Goal: Navigation & Orientation: Find specific page/section

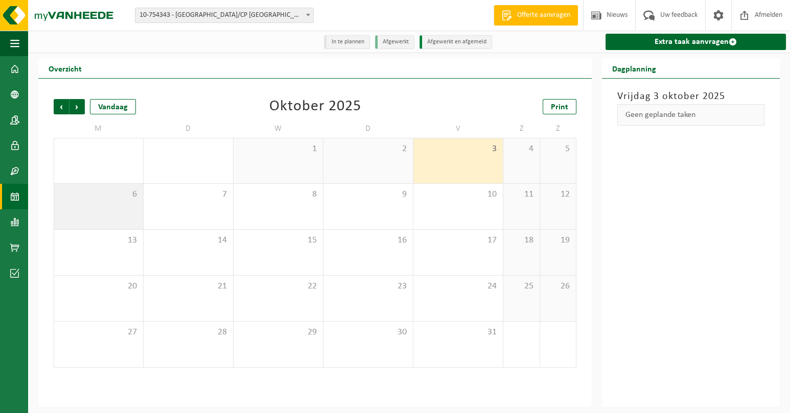
click at [122, 200] on span "6" at bounding box center [98, 194] width 79 height 11
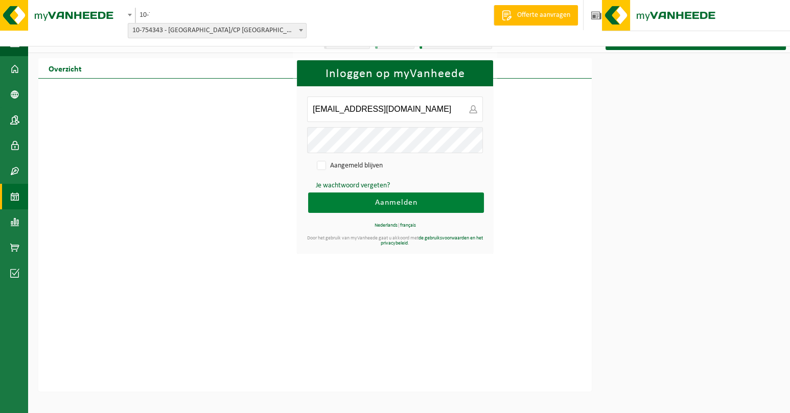
click at [361, 200] on button "Aanmelden" at bounding box center [396, 203] width 176 height 20
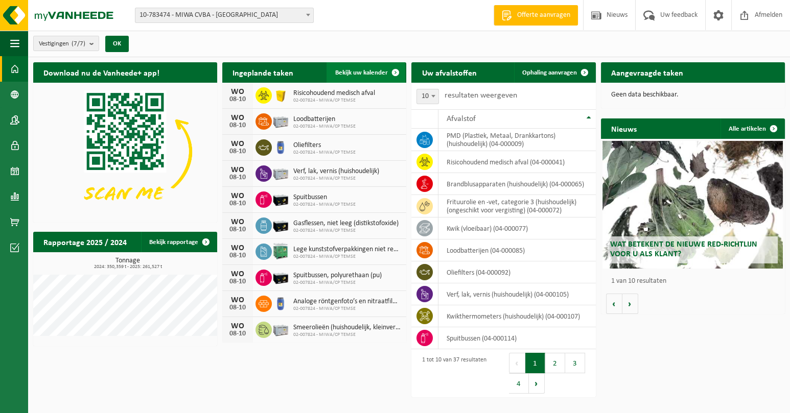
click at [389, 68] on span at bounding box center [395, 72] width 20 height 20
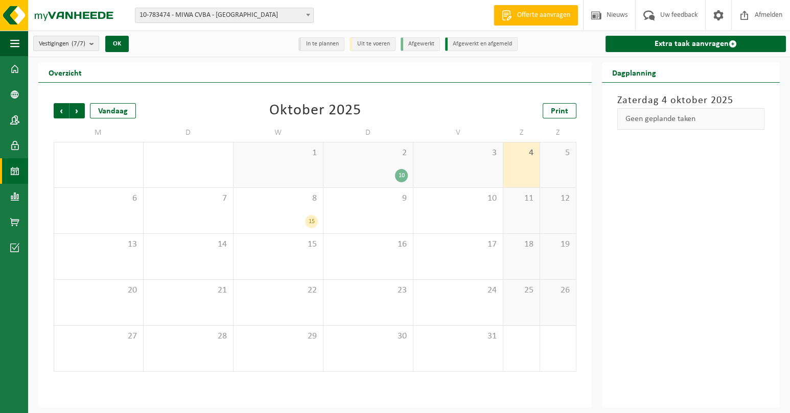
click at [310, 14] on span at bounding box center [308, 14] width 10 height 13
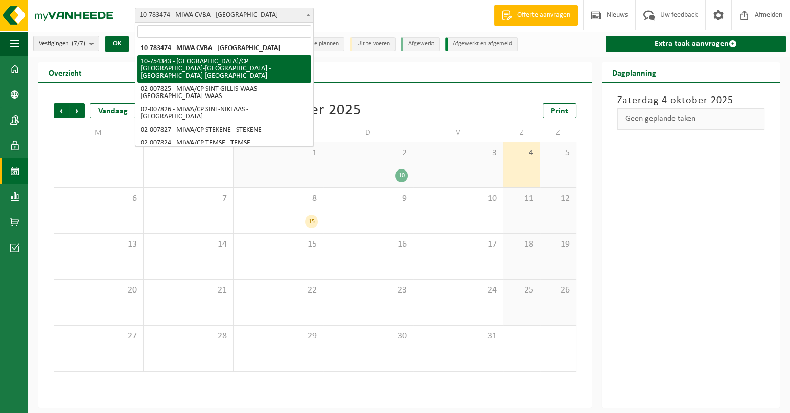
select select "27802"
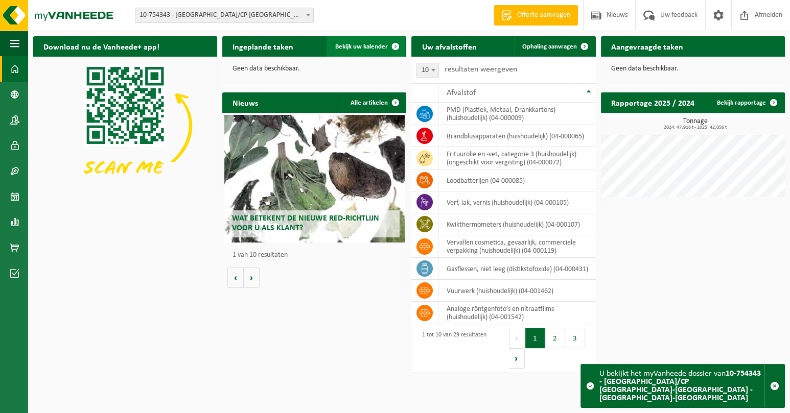
click at [383, 44] on span "Bekijk uw kalender" at bounding box center [361, 46] width 53 height 7
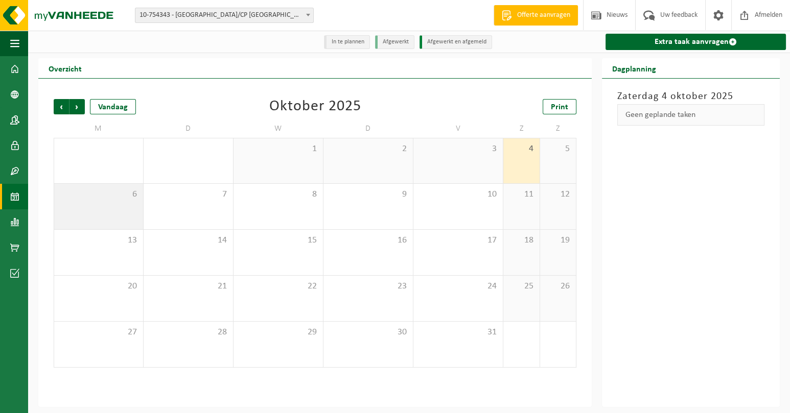
click at [133, 194] on span "6" at bounding box center [98, 194] width 79 height 11
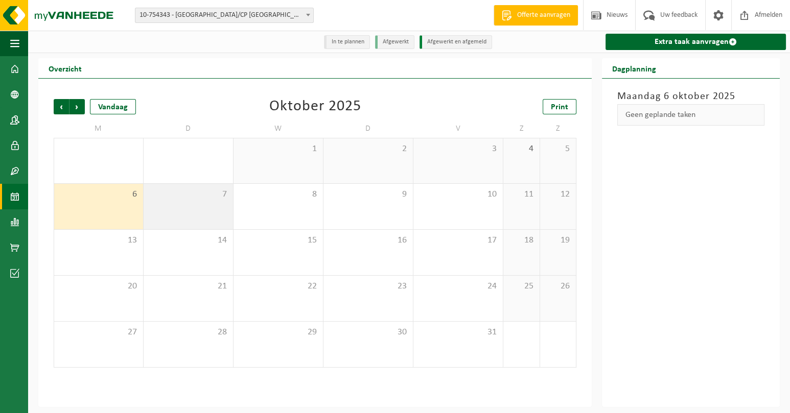
click at [208, 194] on span "7" at bounding box center [188, 194] width 79 height 11
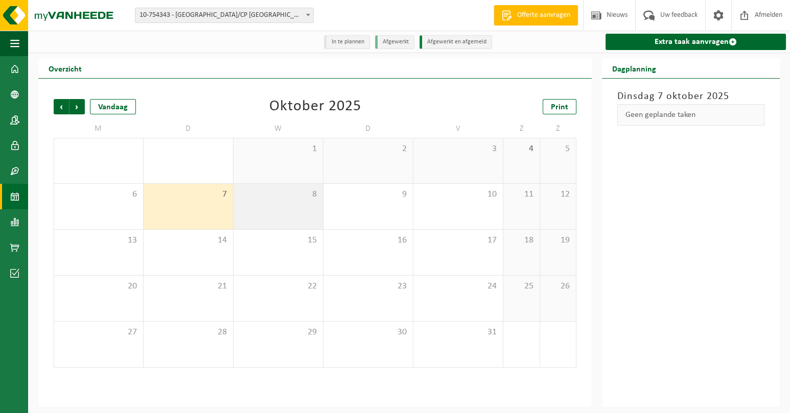
click at [305, 194] on span "8" at bounding box center [278, 194] width 79 height 11
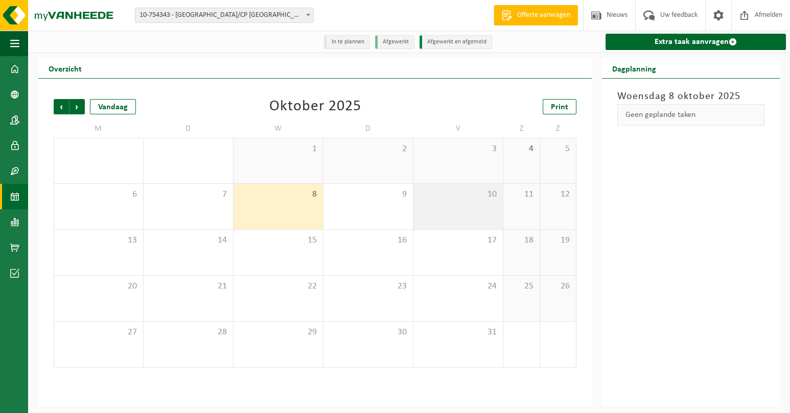
click at [417, 200] on div "10" at bounding box center [457, 206] width 89 height 45
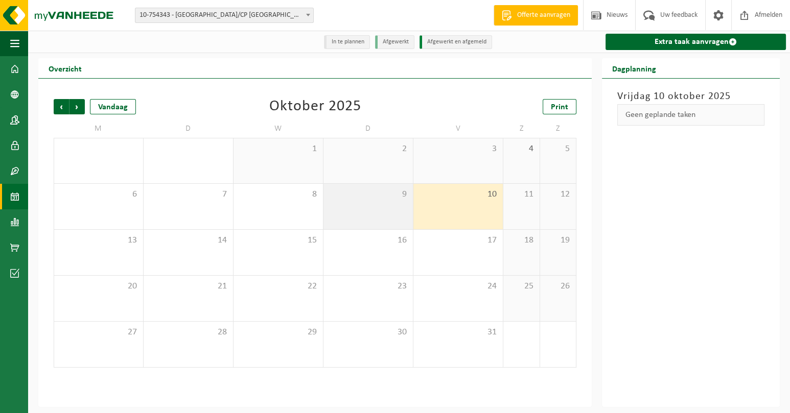
click at [401, 202] on div "9" at bounding box center [367, 206] width 89 height 45
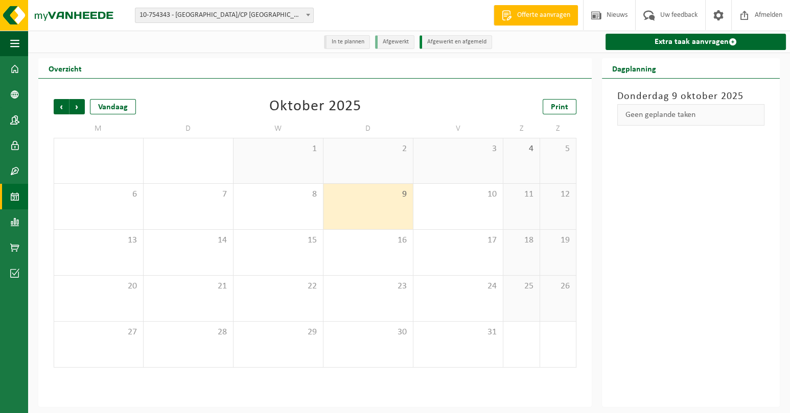
click at [356, 41] on li "In te plannen" at bounding box center [347, 42] width 46 height 14
click at [15, 63] on span at bounding box center [14, 69] width 9 height 26
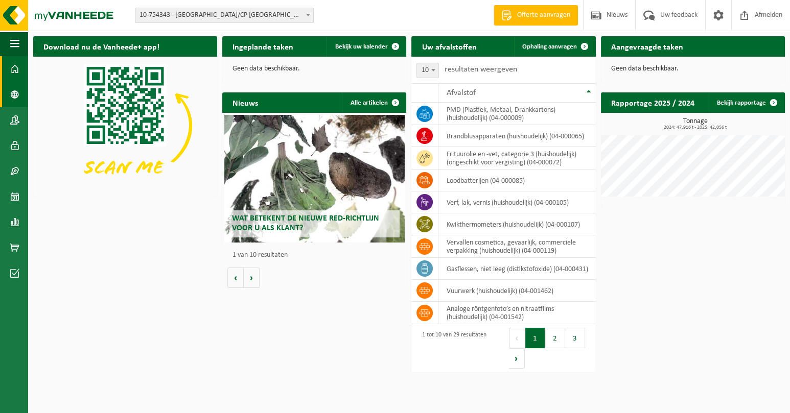
click at [18, 91] on span at bounding box center [14, 95] width 9 height 26
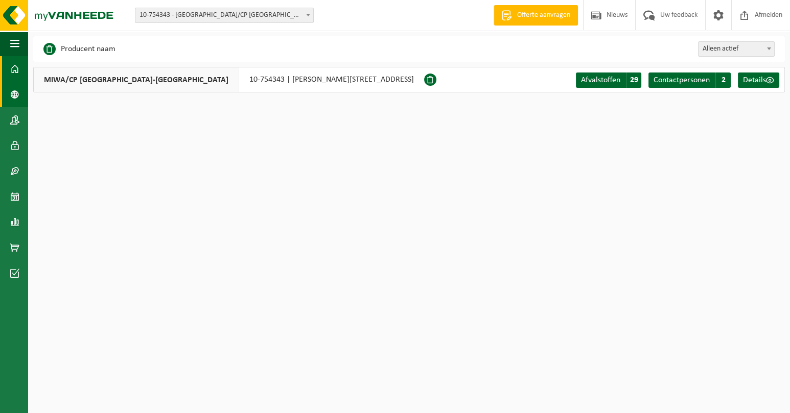
click at [17, 68] on span at bounding box center [14, 69] width 9 height 26
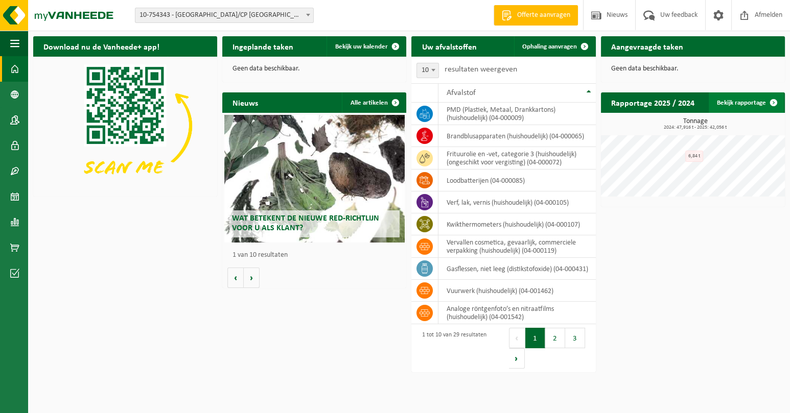
click at [770, 100] on span at bounding box center [773, 102] width 20 height 20
click at [555, 341] on button "2" at bounding box center [555, 338] width 20 height 20
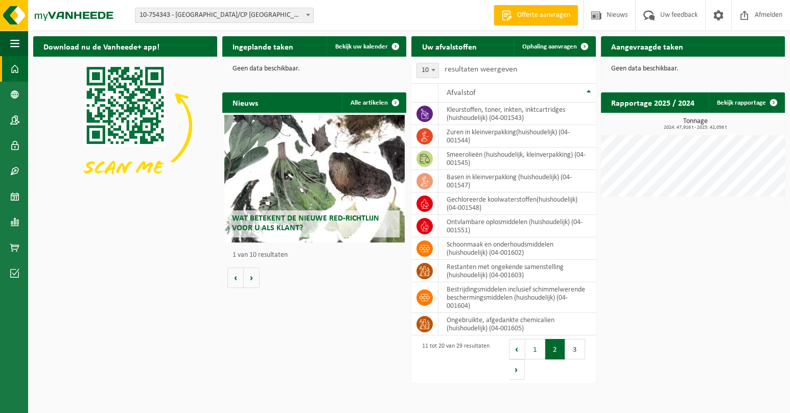
click at [554, 344] on button "2" at bounding box center [555, 349] width 20 height 20
click at [573, 349] on button "3" at bounding box center [575, 349] width 20 height 20
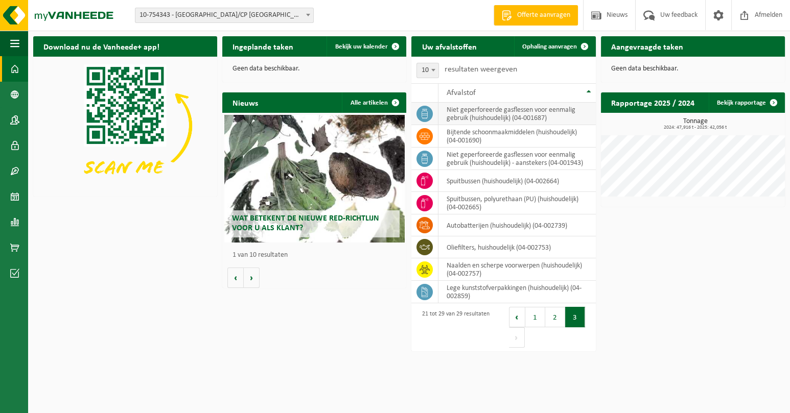
click at [501, 114] on td "niet geperforeerde gasflessen voor eenmalig gebruik (huishoudelijk) (04-001687)" at bounding box center [516, 114] width 157 height 22
click at [16, 169] on span at bounding box center [14, 171] width 9 height 26
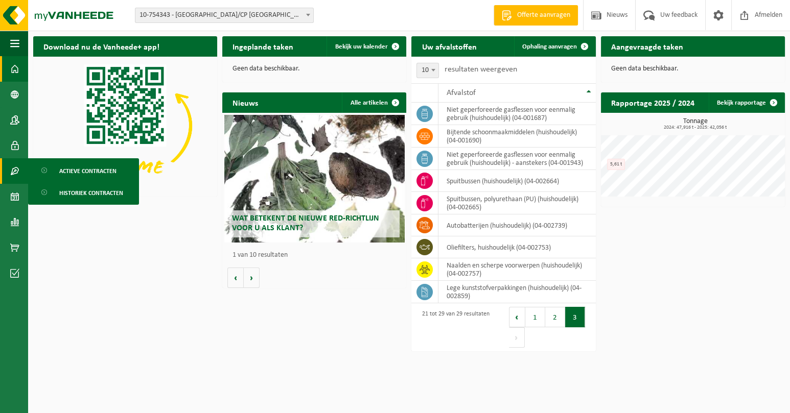
click at [665, 48] on h2 "Aangevraagde taken" at bounding box center [647, 46] width 92 height 20
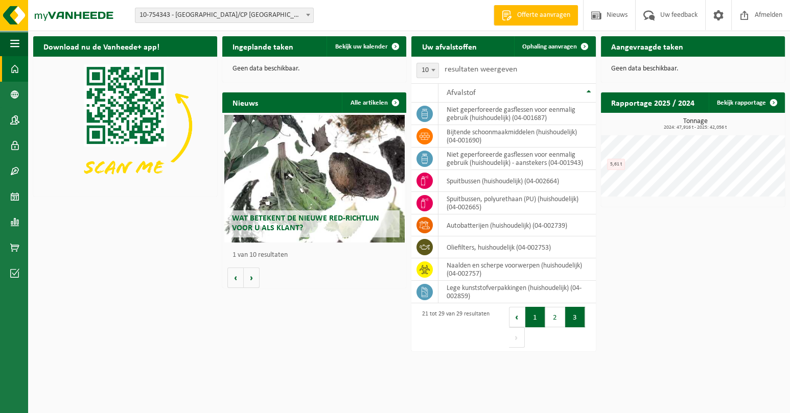
click at [532, 318] on button "1" at bounding box center [535, 317] width 20 height 20
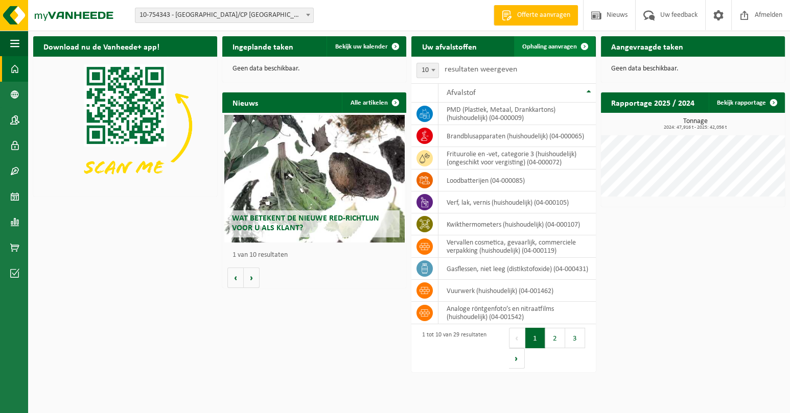
click at [585, 43] on span at bounding box center [584, 46] width 20 height 20
click at [14, 39] on span "button" at bounding box center [14, 44] width 9 height 26
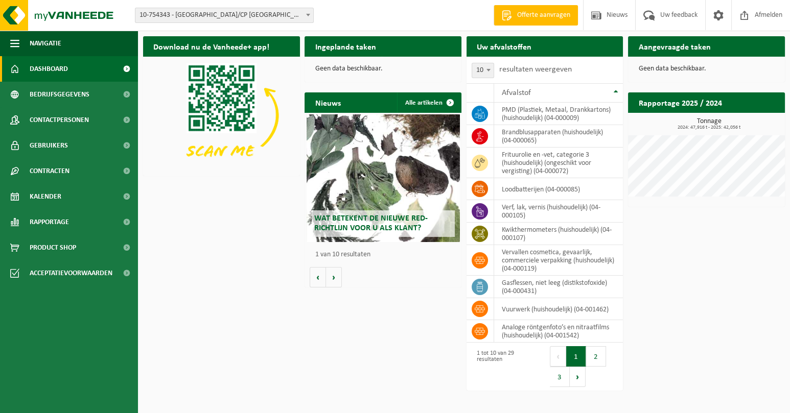
click at [686, 47] on h2 "Aangevraagde taken" at bounding box center [674, 46] width 92 height 20
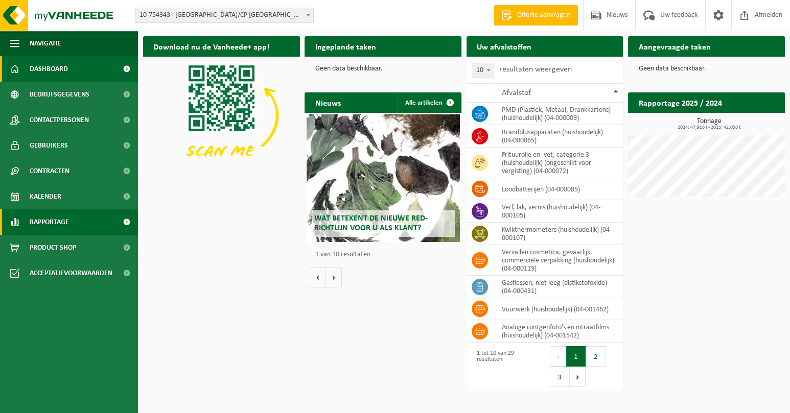
click at [55, 221] on span "Rapportage" at bounding box center [49, 222] width 39 height 26
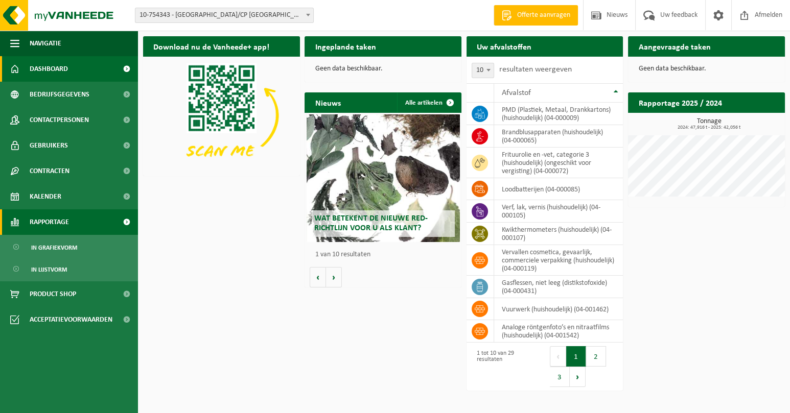
click at [55, 221] on span "Rapportage" at bounding box center [49, 222] width 39 height 26
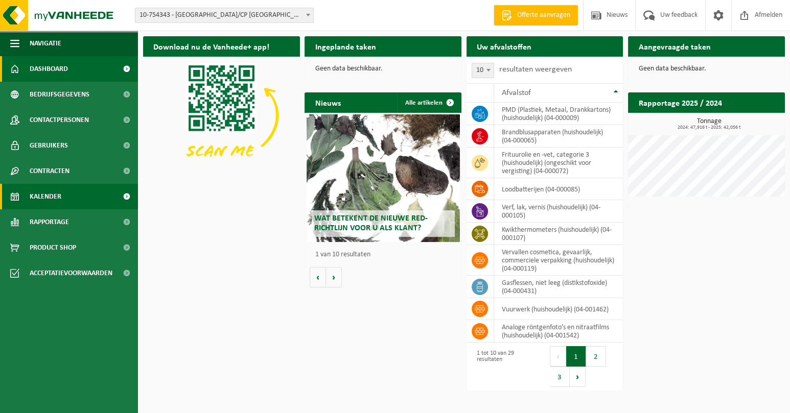
click at [56, 194] on span "Kalender" at bounding box center [46, 197] width 32 height 26
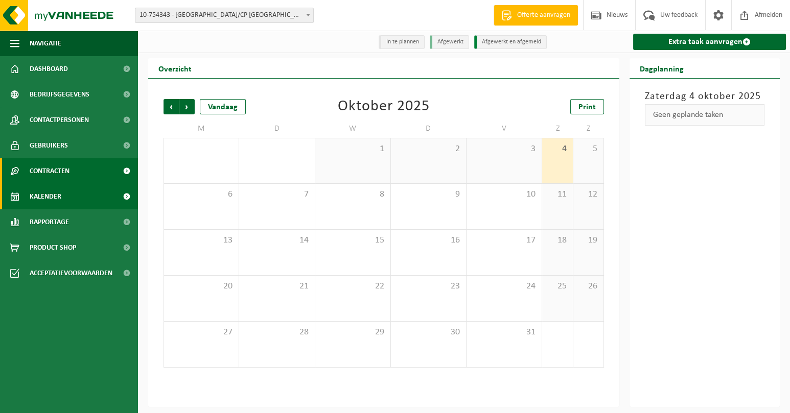
click at [70, 165] on link "Contracten" at bounding box center [69, 171] width 138 height 26
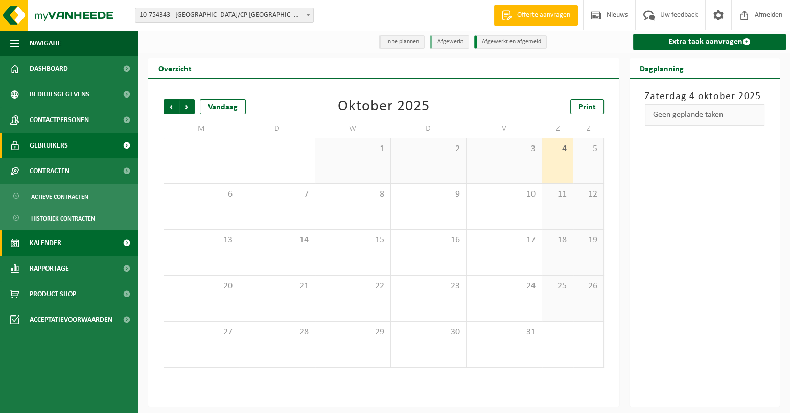
click at [70, 146] on link "Gebruikers" at bounding box center [69, 146] width 138 height 26
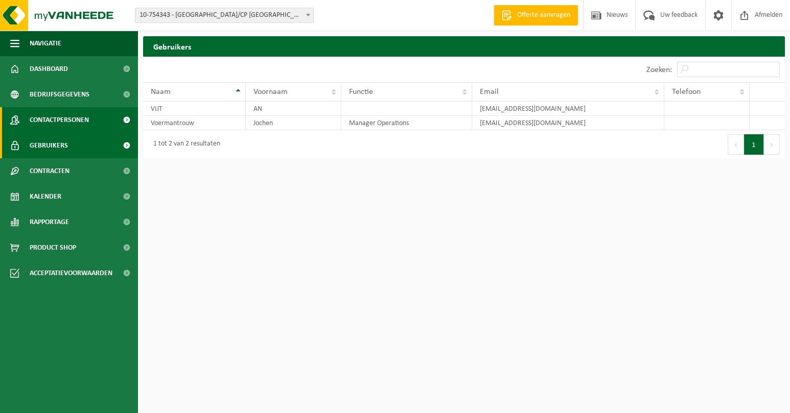
click at [73, 121] on span "Contactpersonen" at bounding box center [59, 120] width 59 height 26
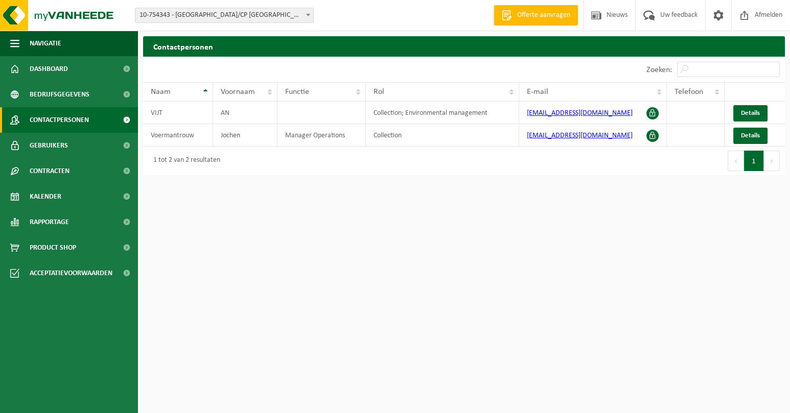
drag, startPoint x: 0, startPoint y: 0, endPoint x: 76, endPoint y: 97, distance: 122.9
click at [76, 97] on span "Bedrijfsgegevens" at bounding box center [60, 95] width 60 height 26
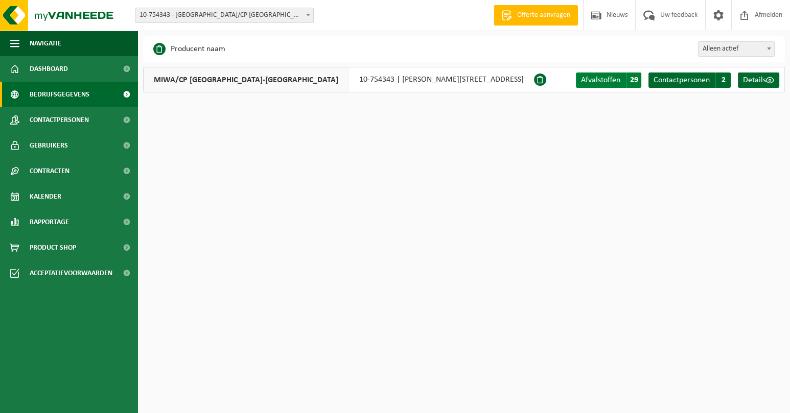
click at [614, 80] on span "Afvalstoffen" at bounding box center [600, 80] width 39 height 8
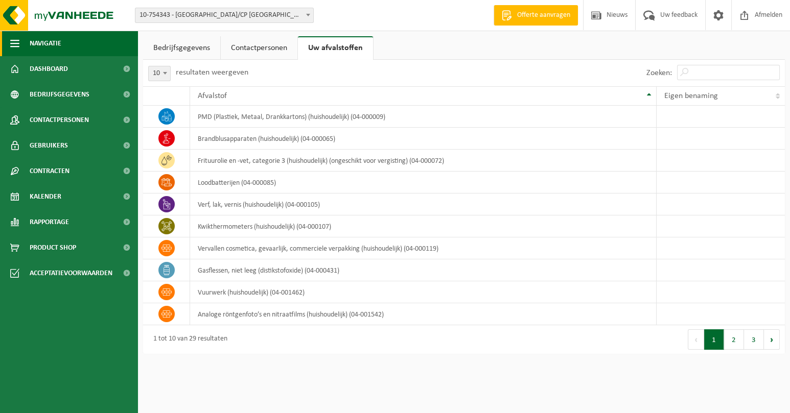
click at [49, 37] on span "Navigatie" at bounding box center [46, 44] width 32 height 26
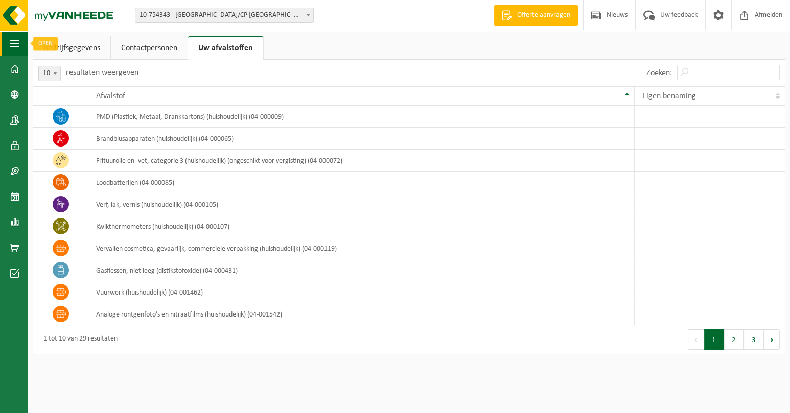
click at [24, 43] on button "Navigatie" at bounding box center [14, 44] width 28 height 26
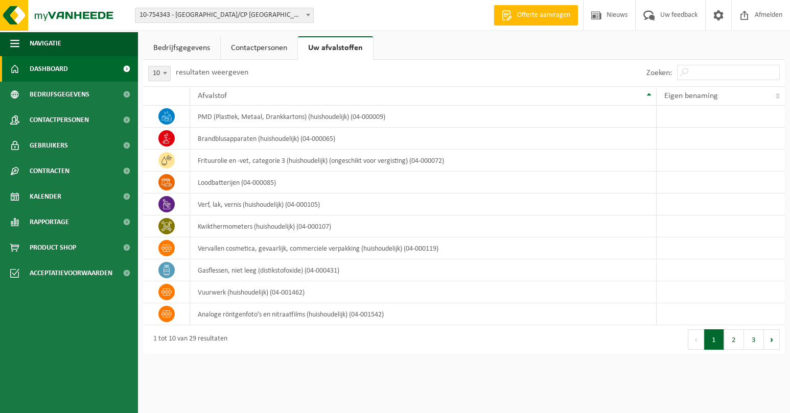
click at [62, 69] on span "Dashboard" at bounding box center [49, 69] width 38 height 26
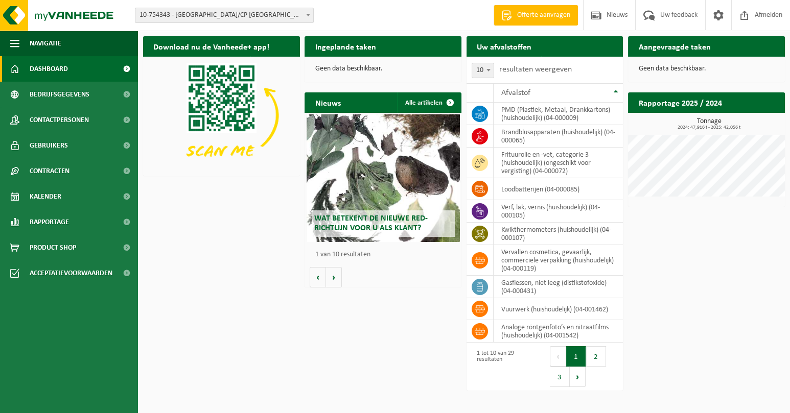
click at [254, 11] on span "10-754343 - [GEOGRAPHIC_DATA]/CP [GEOGRAPHIC_DATA]-[GEOGRAPHIC_DATA] - [GEOGRAP…" at bounding box center [224, 15] width 178 height 14
click at [596, 359] on button "2" at bounding box center [596, 356] width 20 height 20
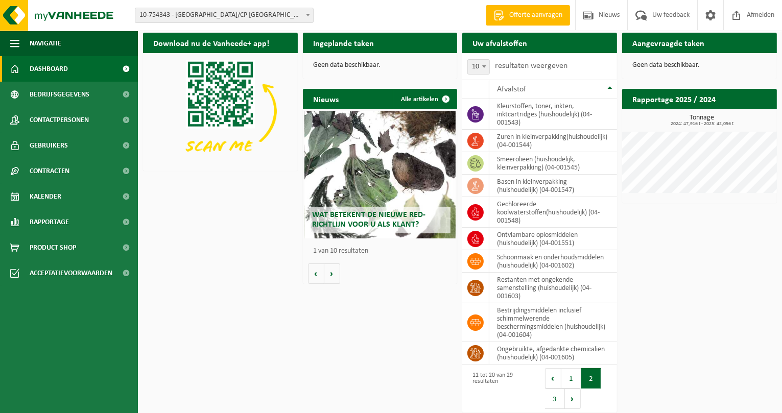
scroll to position [16, 0]
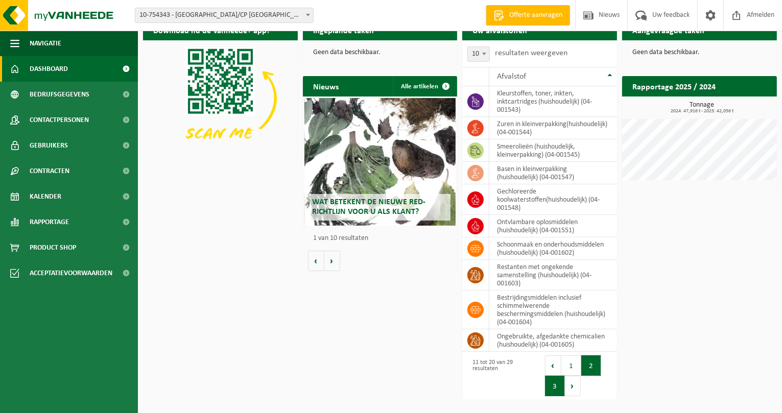
click at [552, 392] on button "3" at bounding box center [555, 386] width 20 height 20
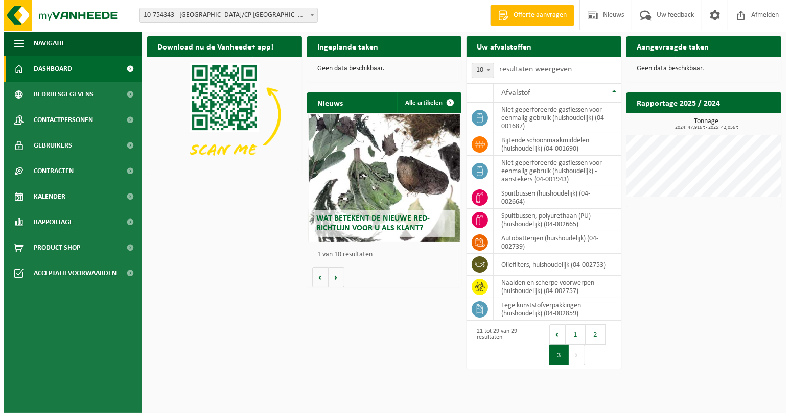
scroll to position [0, 0]
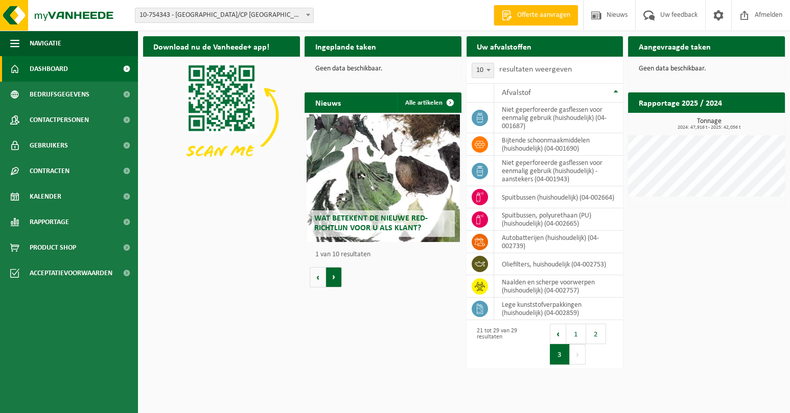
click at [334, 281] on button "Volgende" at bounding box center [334, 277] width 16 height 20
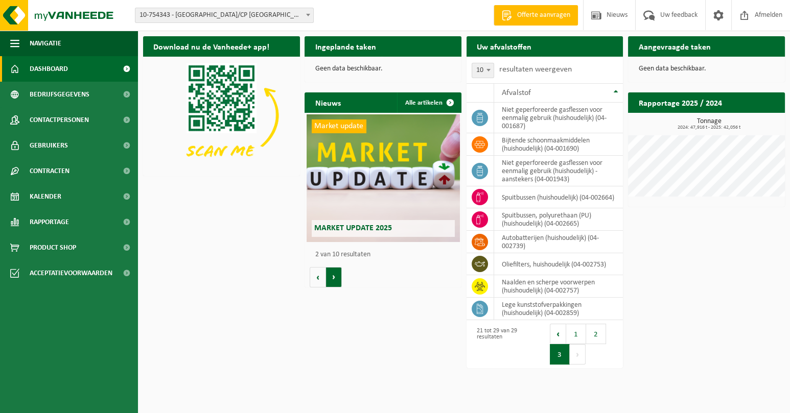
click at [334, 281] on button "Volgende" at bounding box center [334, 277] width 16 height 20
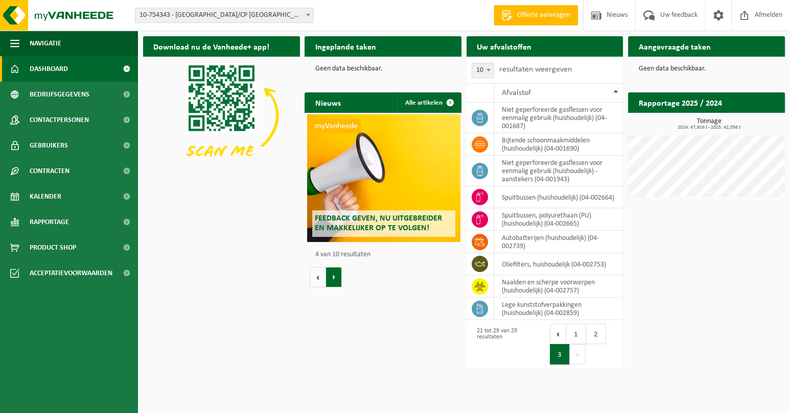
click at [334, 281] on button "Volgende" at bounding box center [334, 277] width 16 height 20
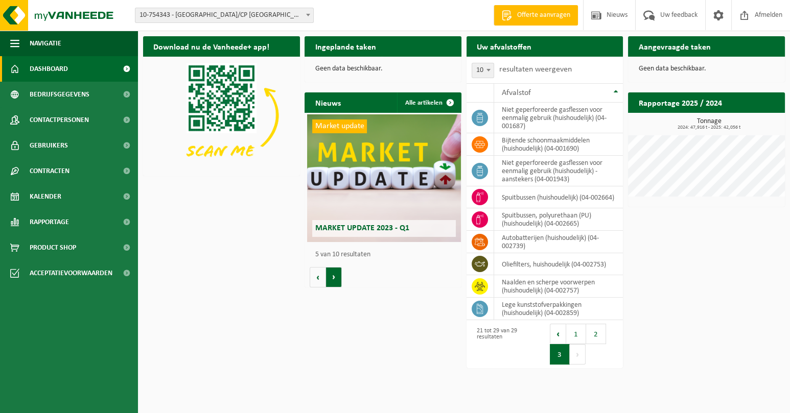
scroll to position [0, 626]
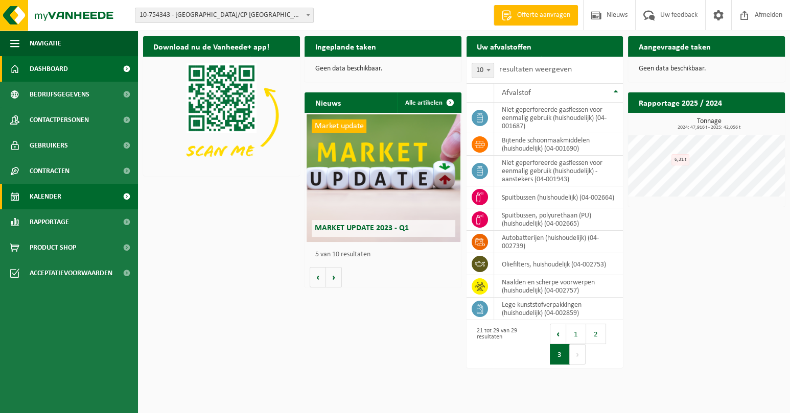
click at [62, 191] on link "Kalender" at bounding box center [69, 197] width 138 height 26
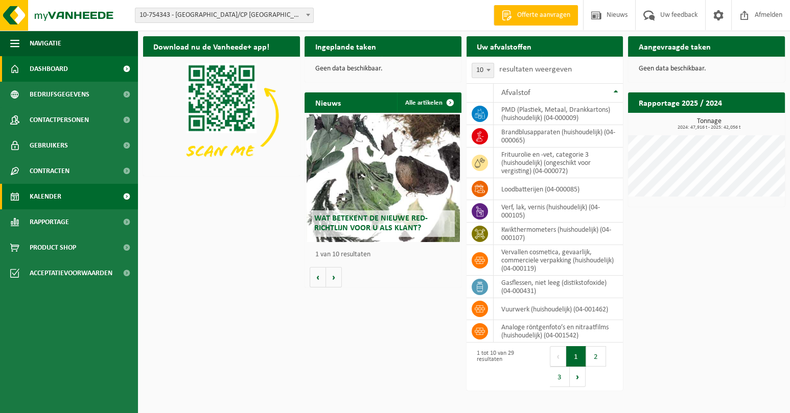
click at [64, 197] on link "Kalender" at bounding box center [69, 197] width 138 height 26
